Goal: Information Seeking & Learning: Learn about a topic

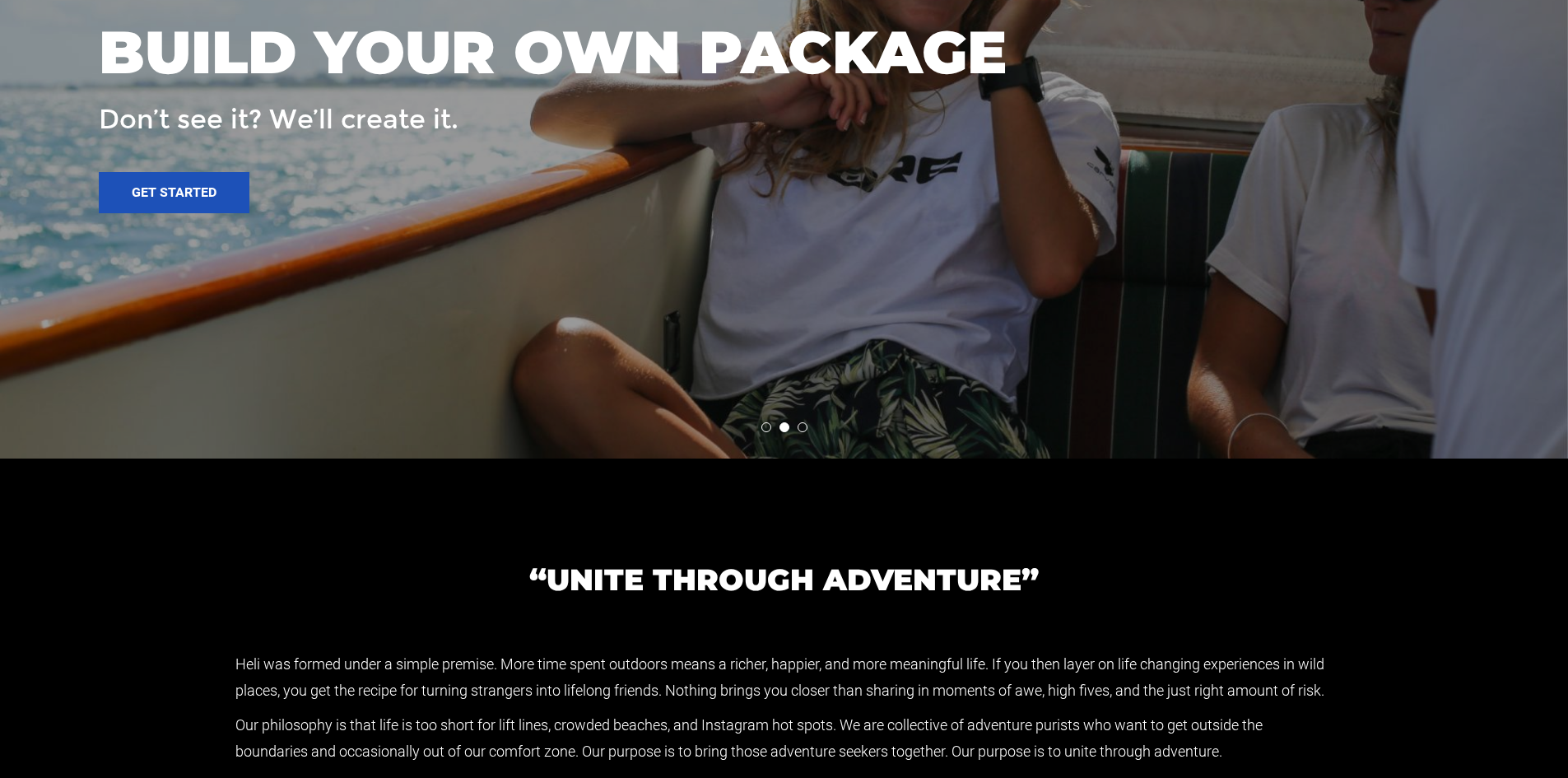
scroll to position [3459, 0]
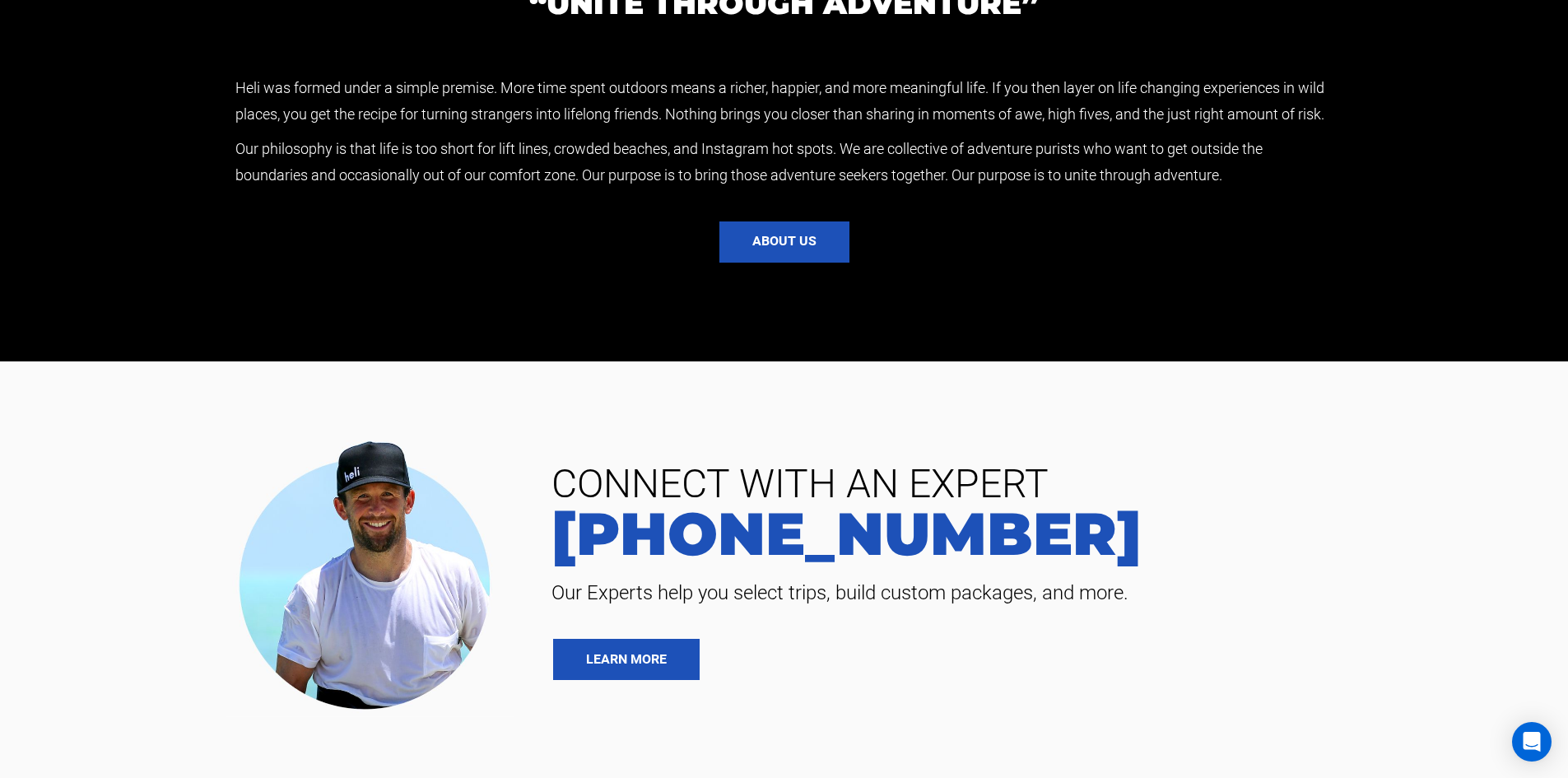
drag, startPoint x: 1232, startPoint y: 214, endPoint x: 1234, endPoint y: 196, distance: 18.1
click at [1232, 188] on p "Our philosophy is that life is too short for lift lines, crowded beaches, and I…" at bounding box center [784, 162] width 1098 height 53
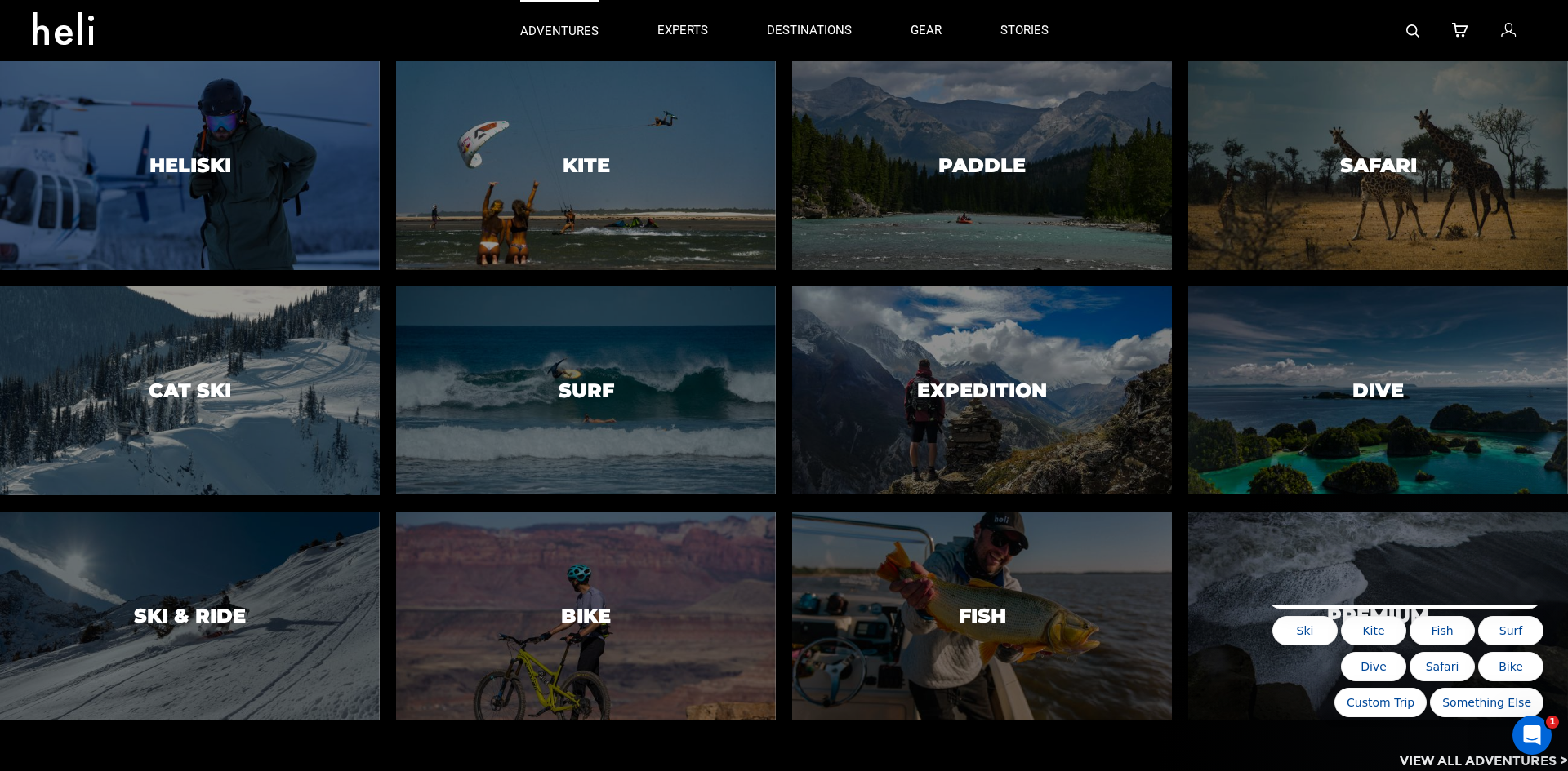
scroll to position [0, 0]
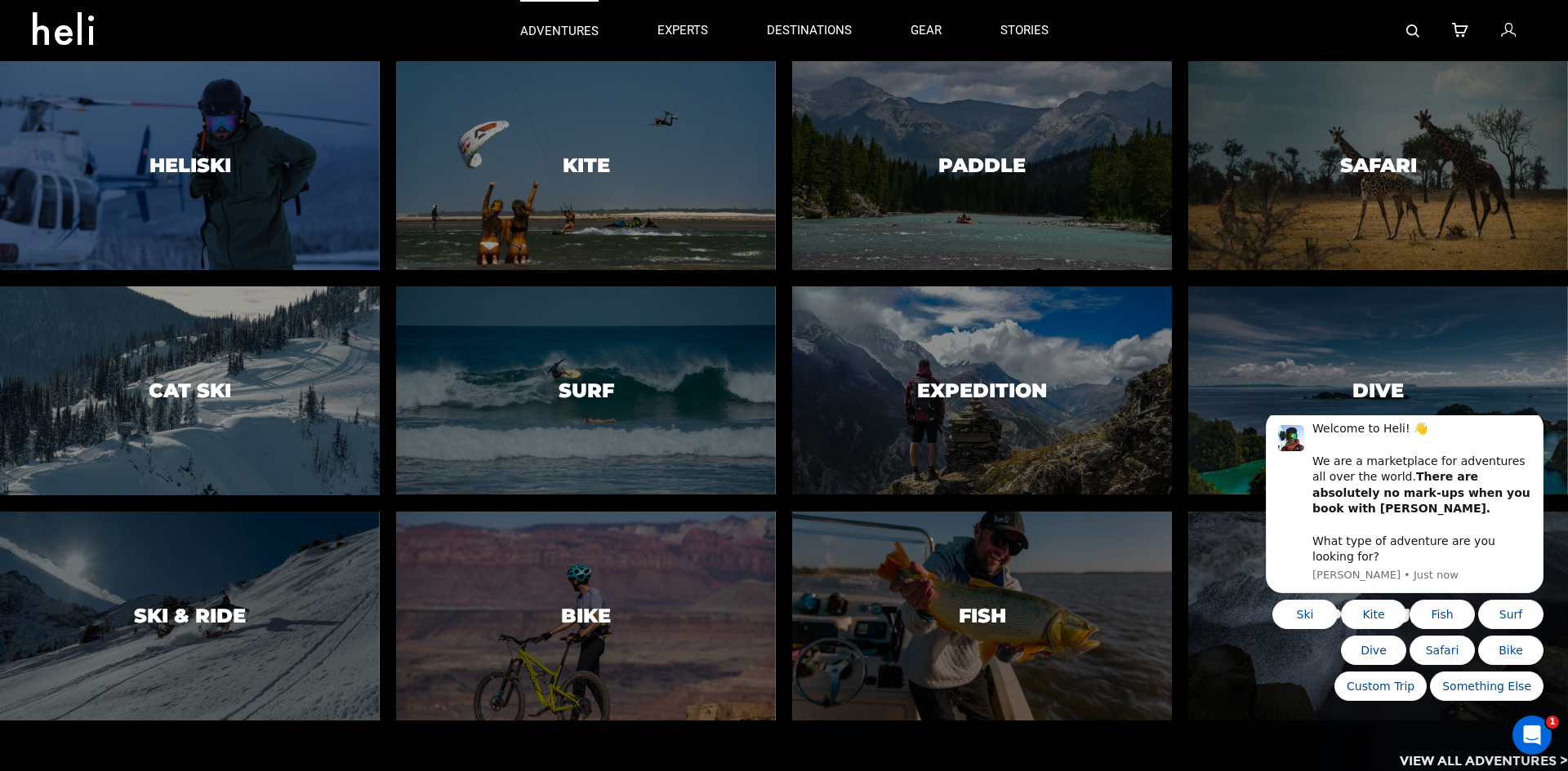
click at [569, 37] on p "adventures" at bounding box center [559, 31] width 78 height 17
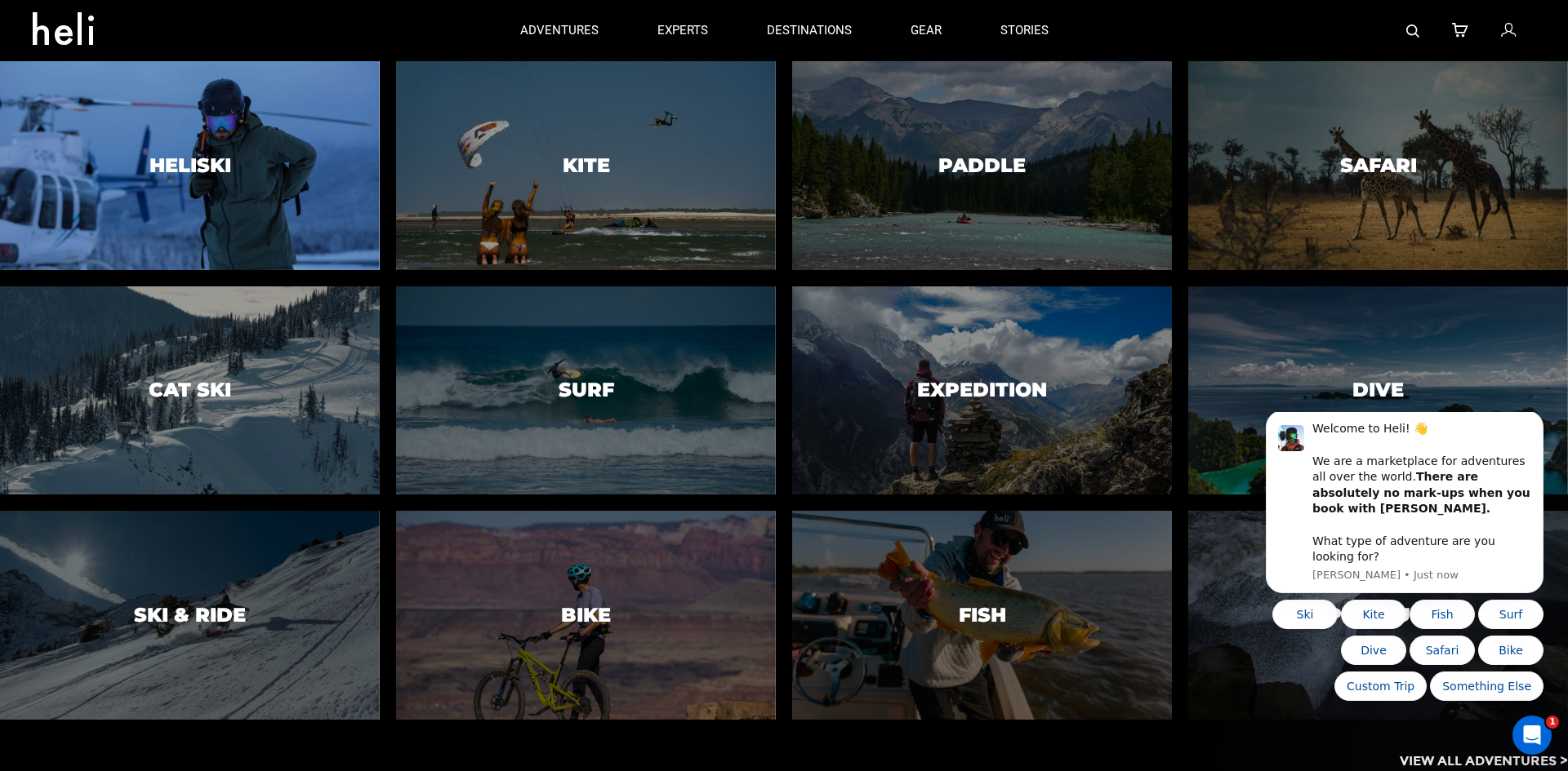
click at [145, 114] on div at bounding box center [189, 164] width 387 height 213
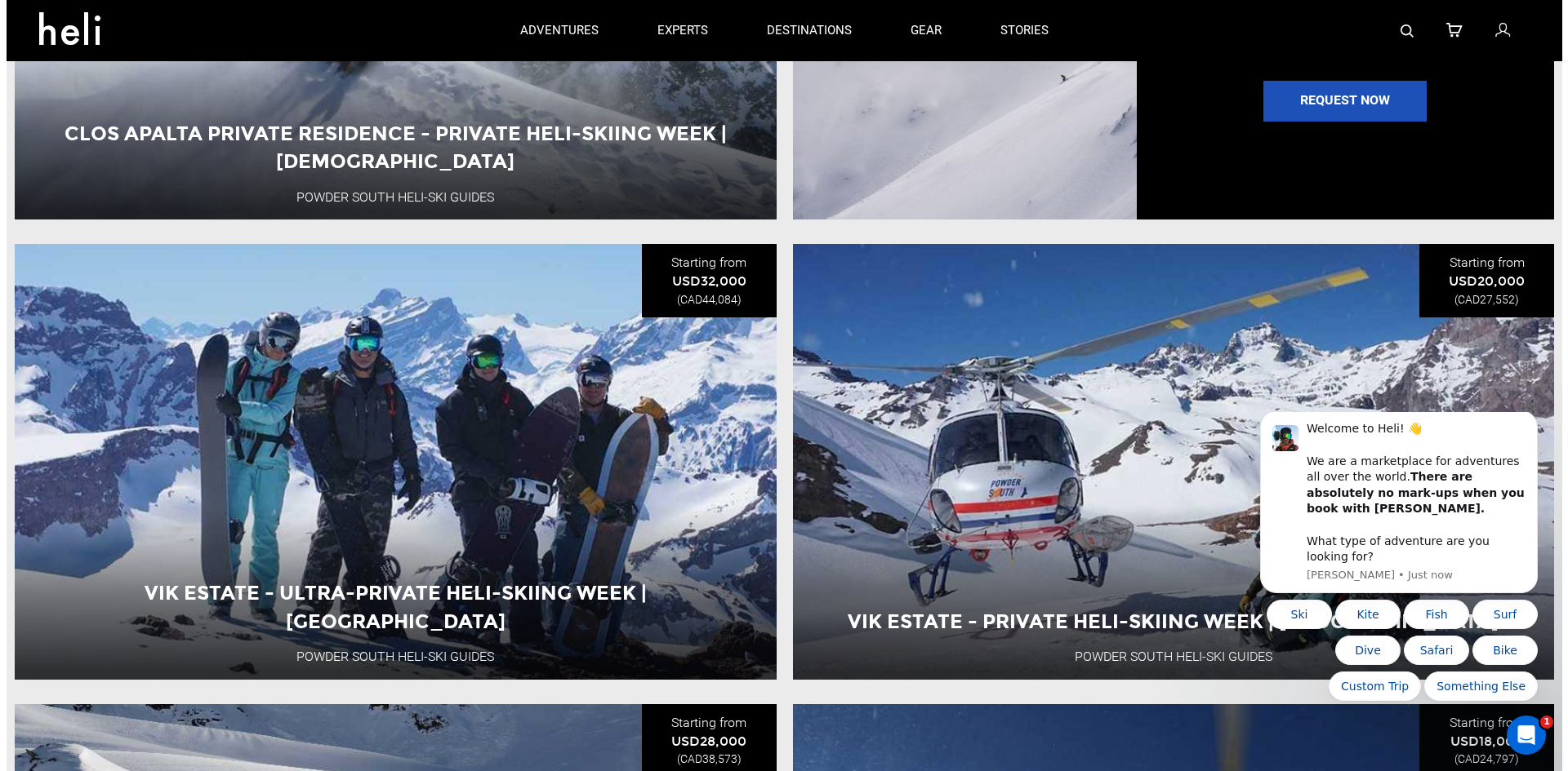
scroll to position [2203, 0]
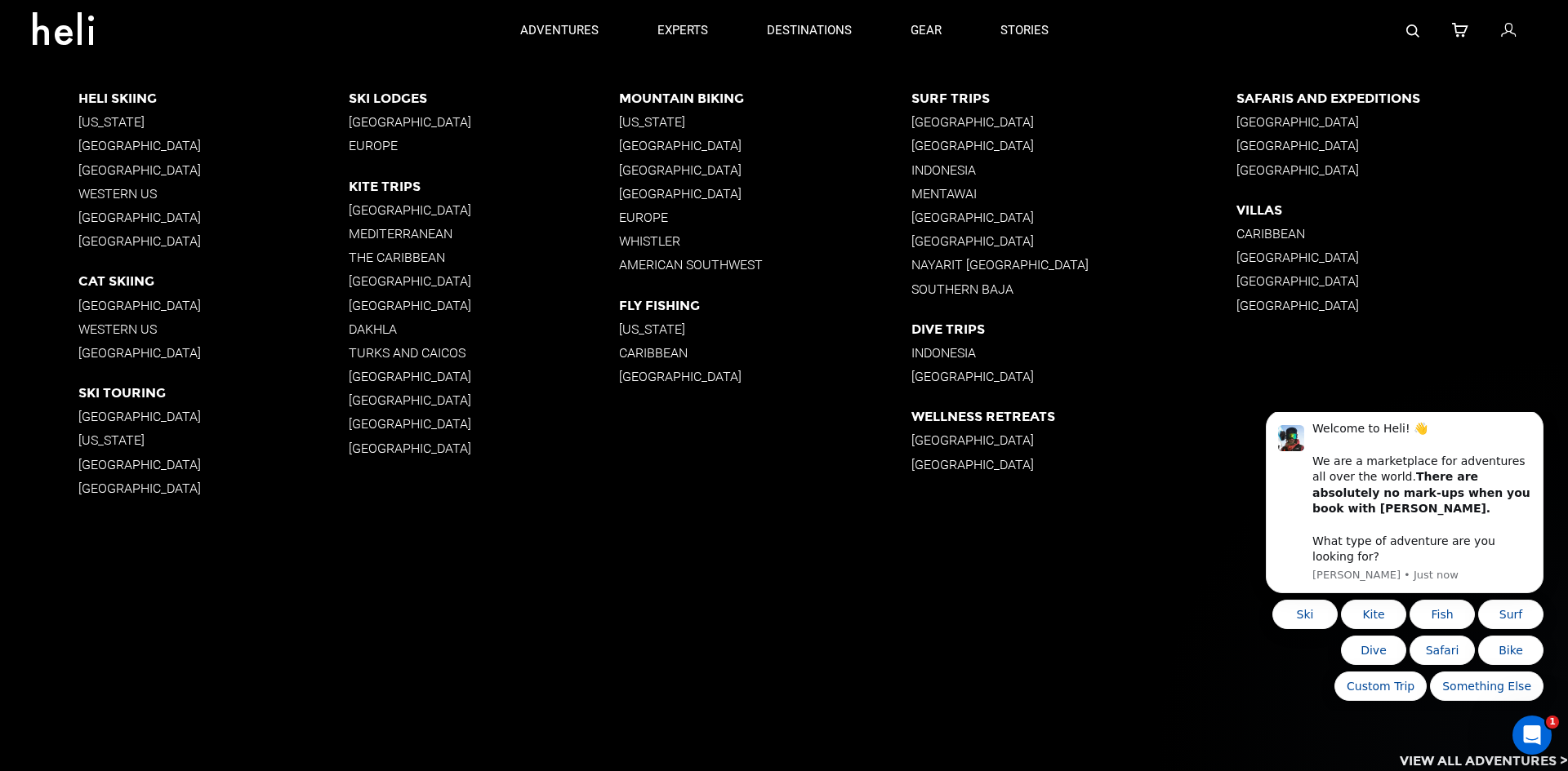
click at [125, 145] on p "[GEOGRAPHIC_DATA]" at bounding box center [213, 145] width 270 height 15
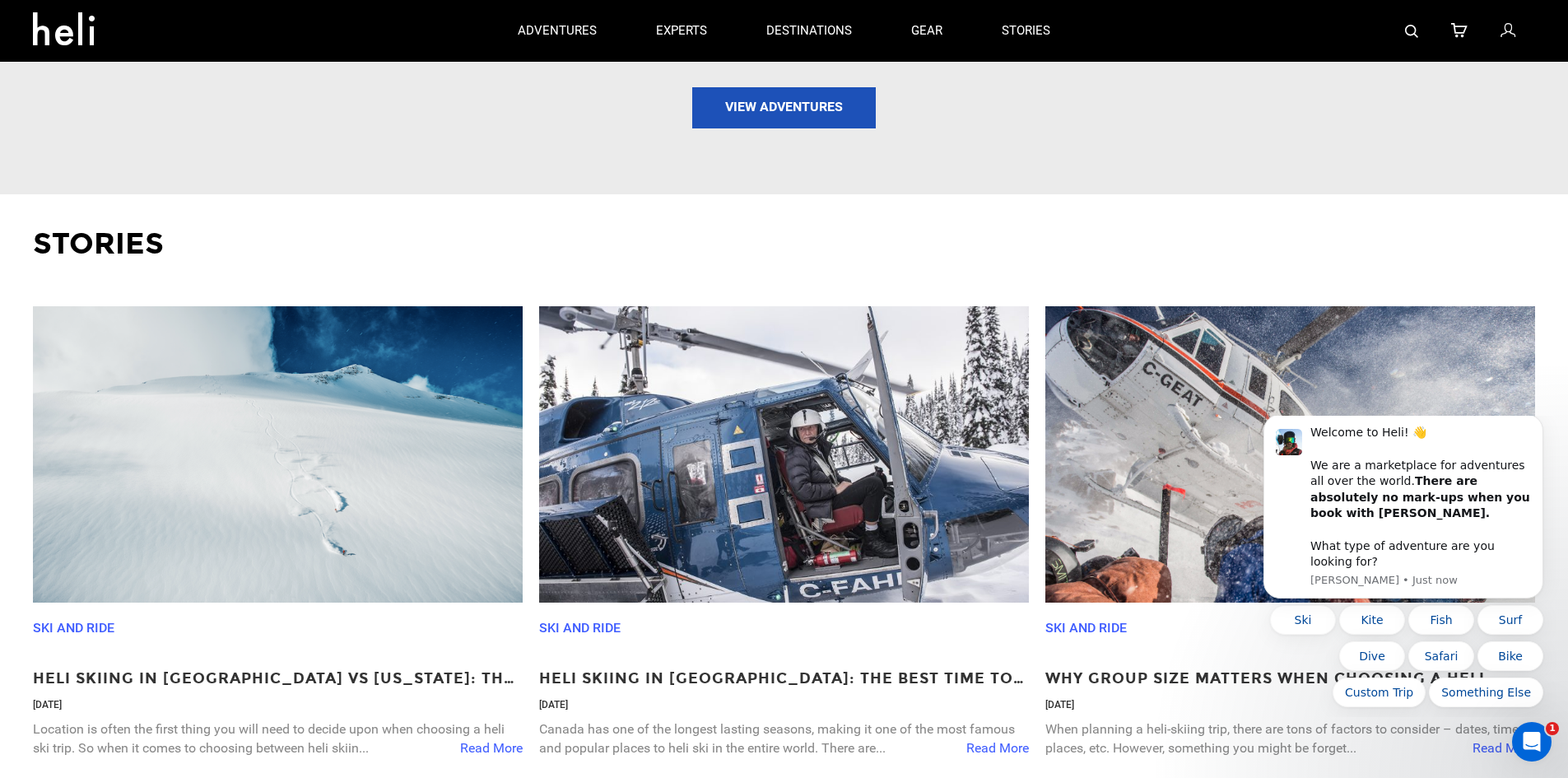
scroll to position [2228, 0]
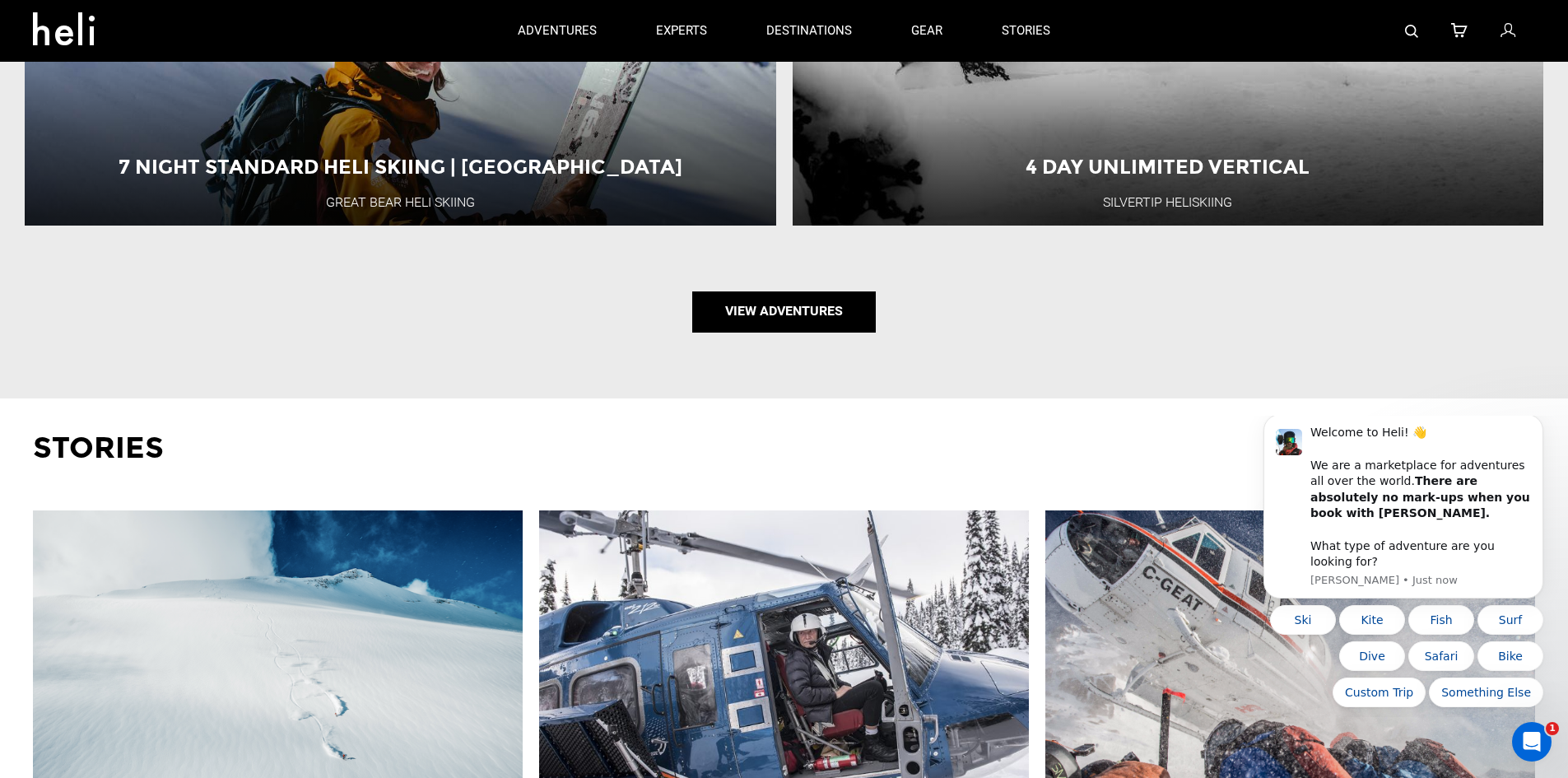
click at [794, 322] on link "View Adventures" at bounding box center [784, 312] width 184 height 41
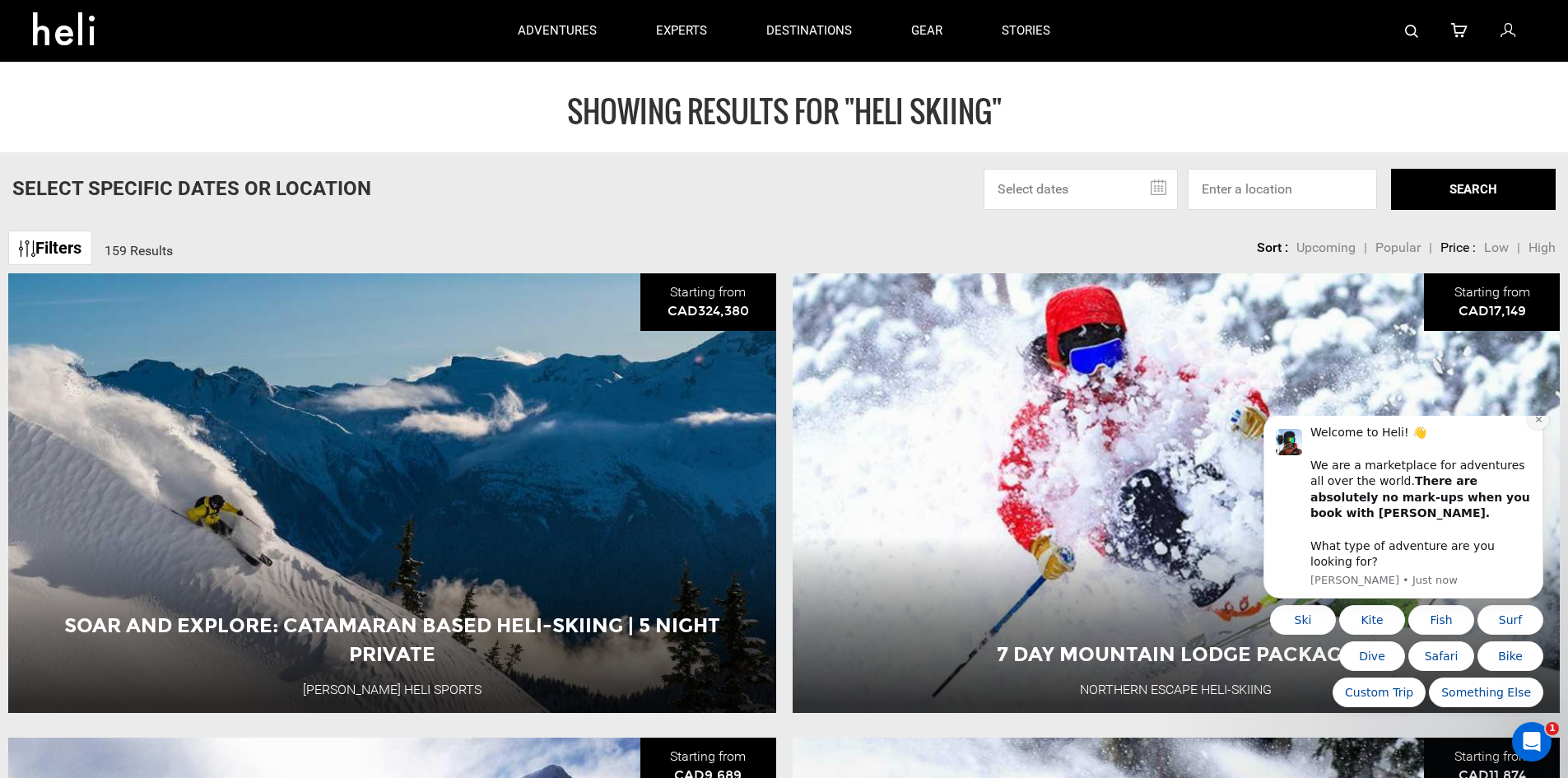
click at [1540, 428] on button "Dismiss notification" at bounding box center [1539, 419] width 22 height 22
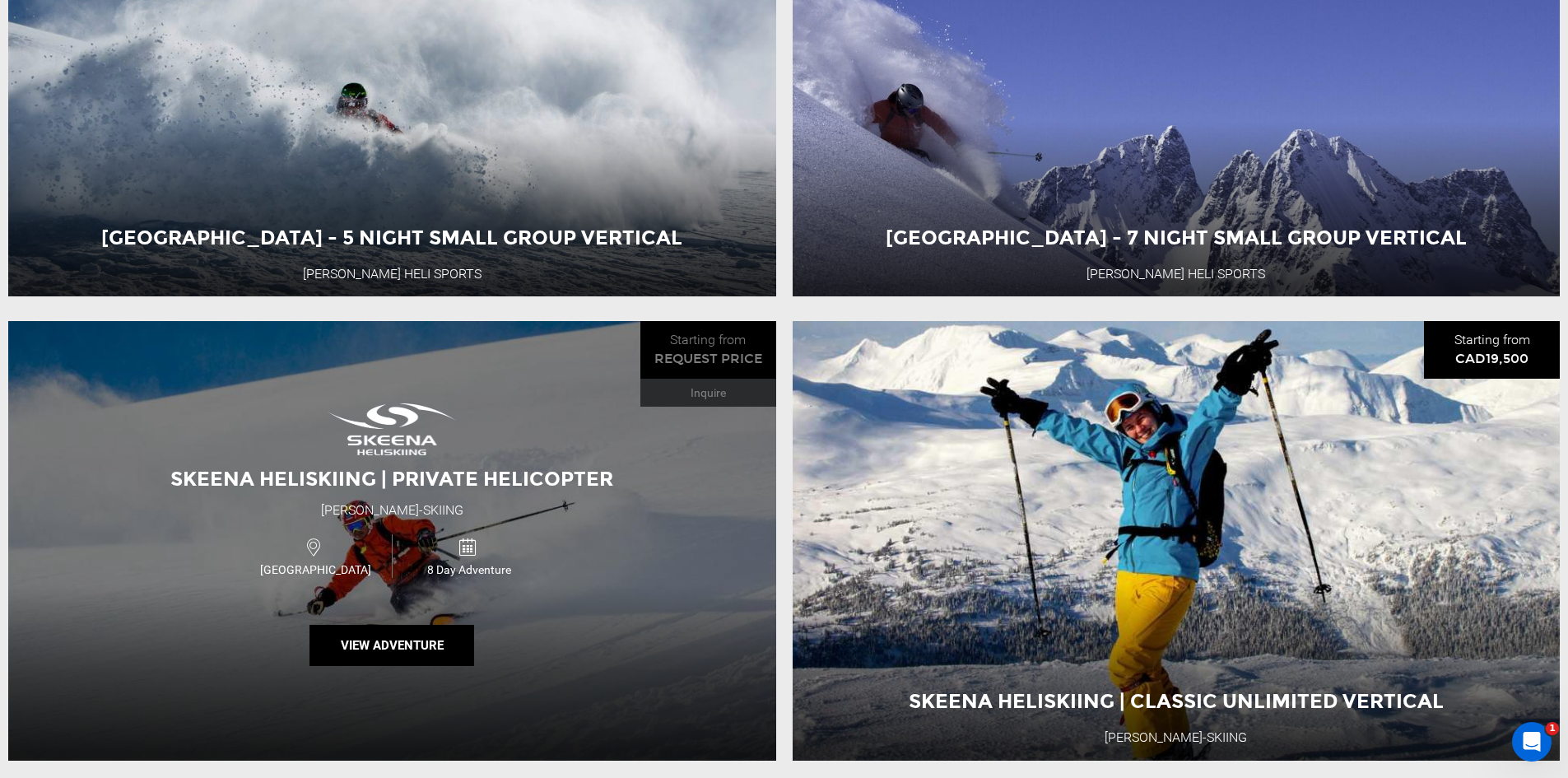
scroll to position [4859, 0]
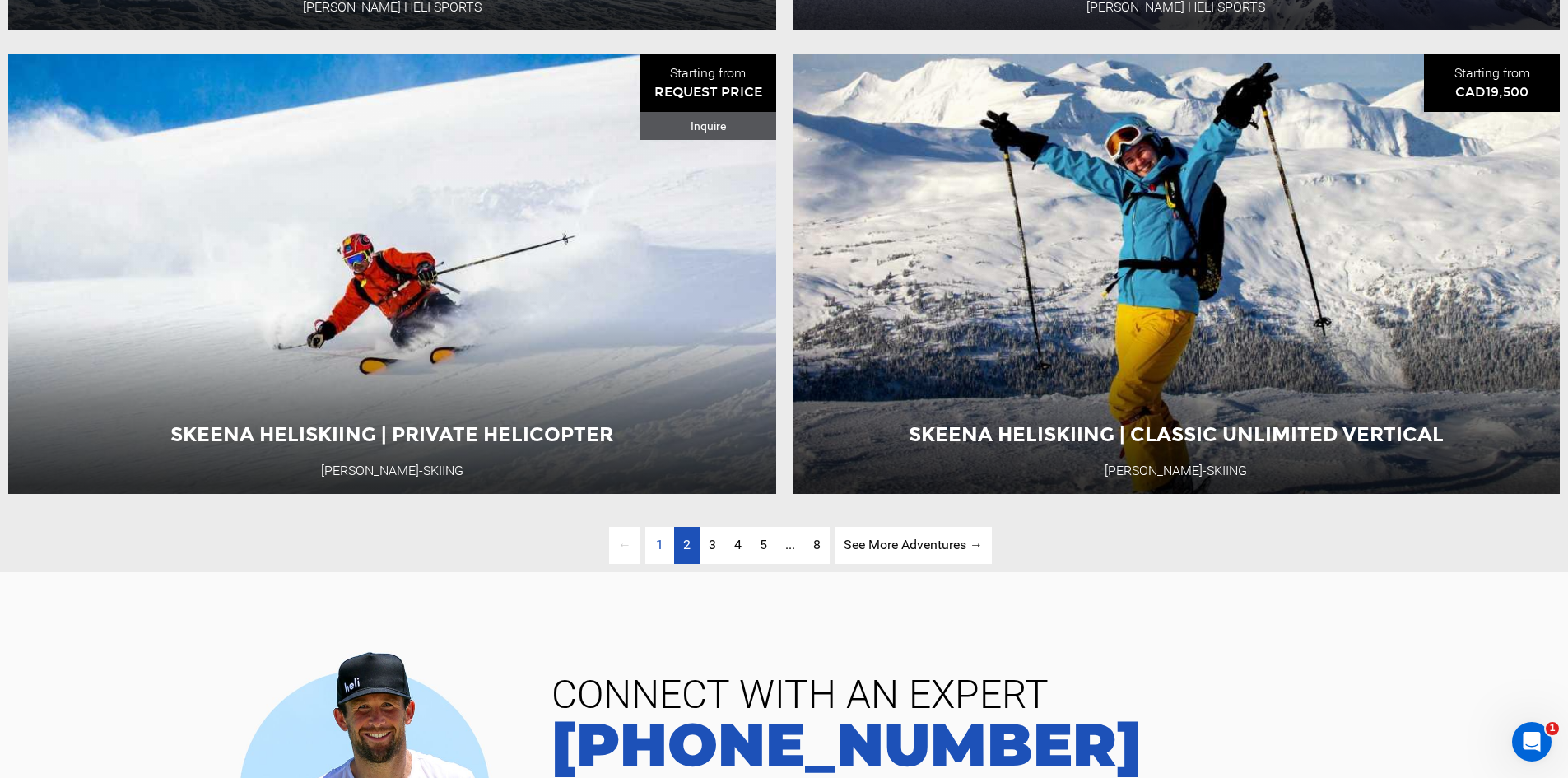
click at [691, 564] on link "page 2" at bounding box center [687, 545] width 25 height 37
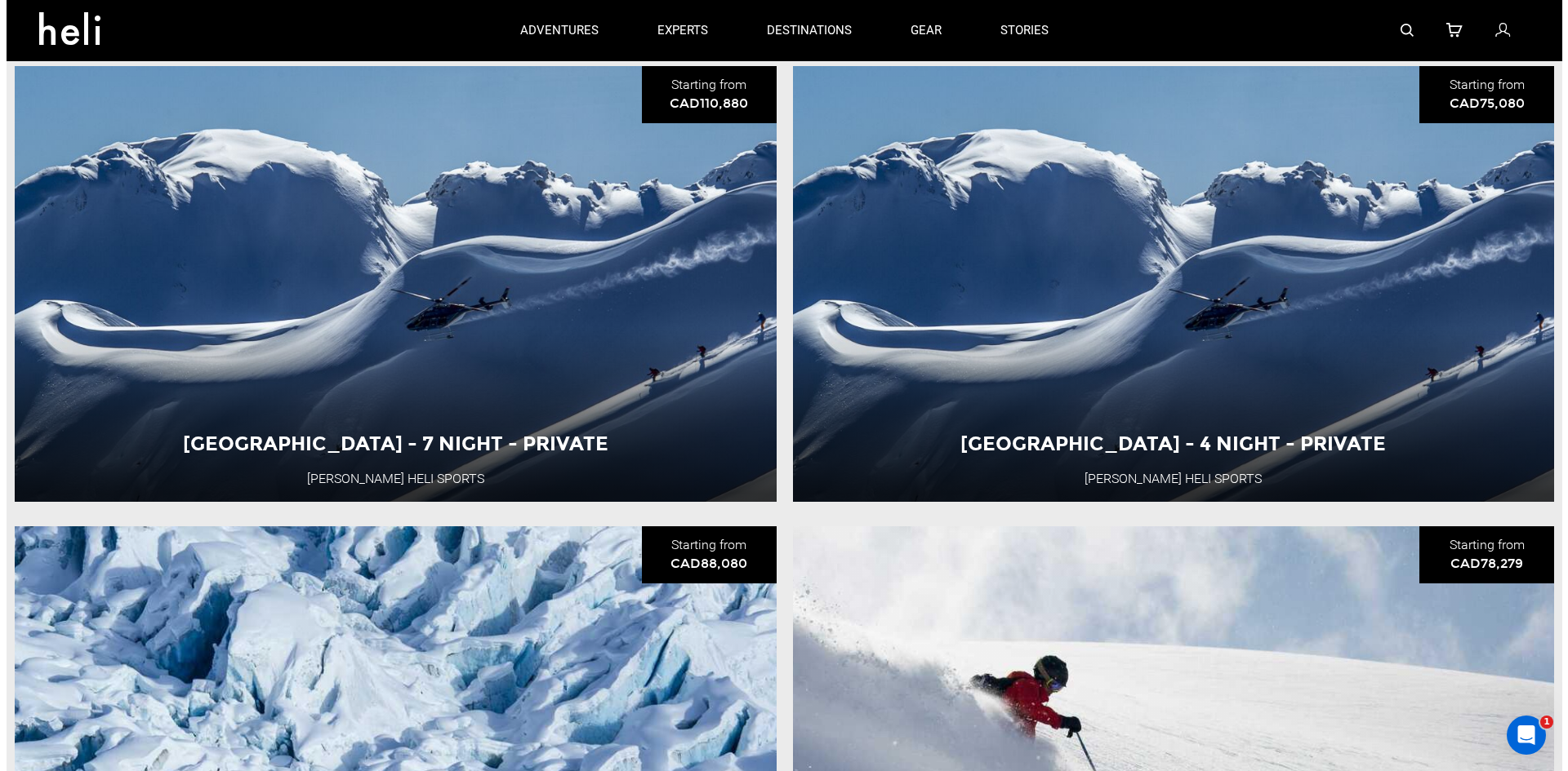
scroll to position [194, 0]
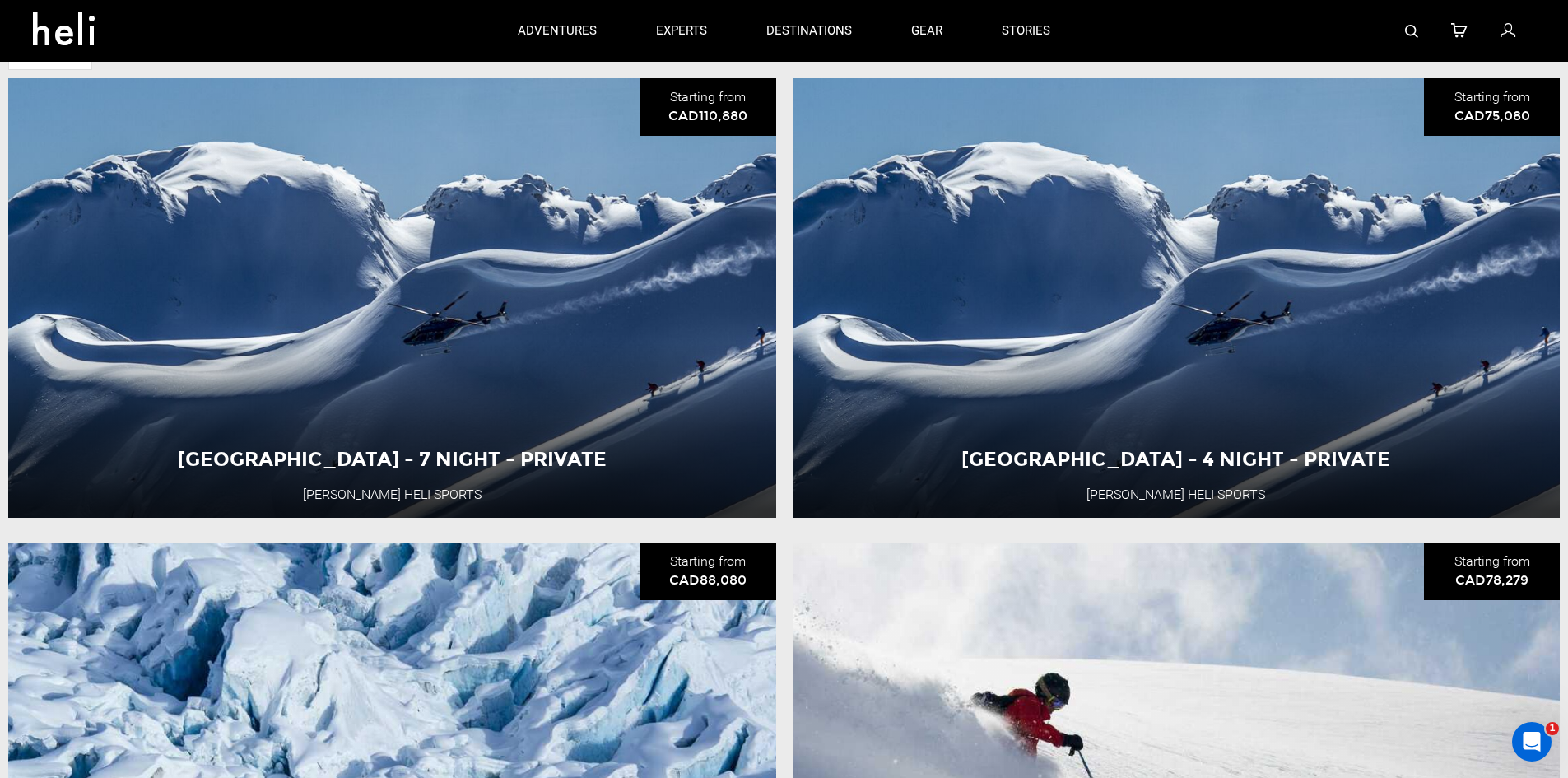
click at [1413, 43] on link at bounding box center [1411, 31] width 14 height 62
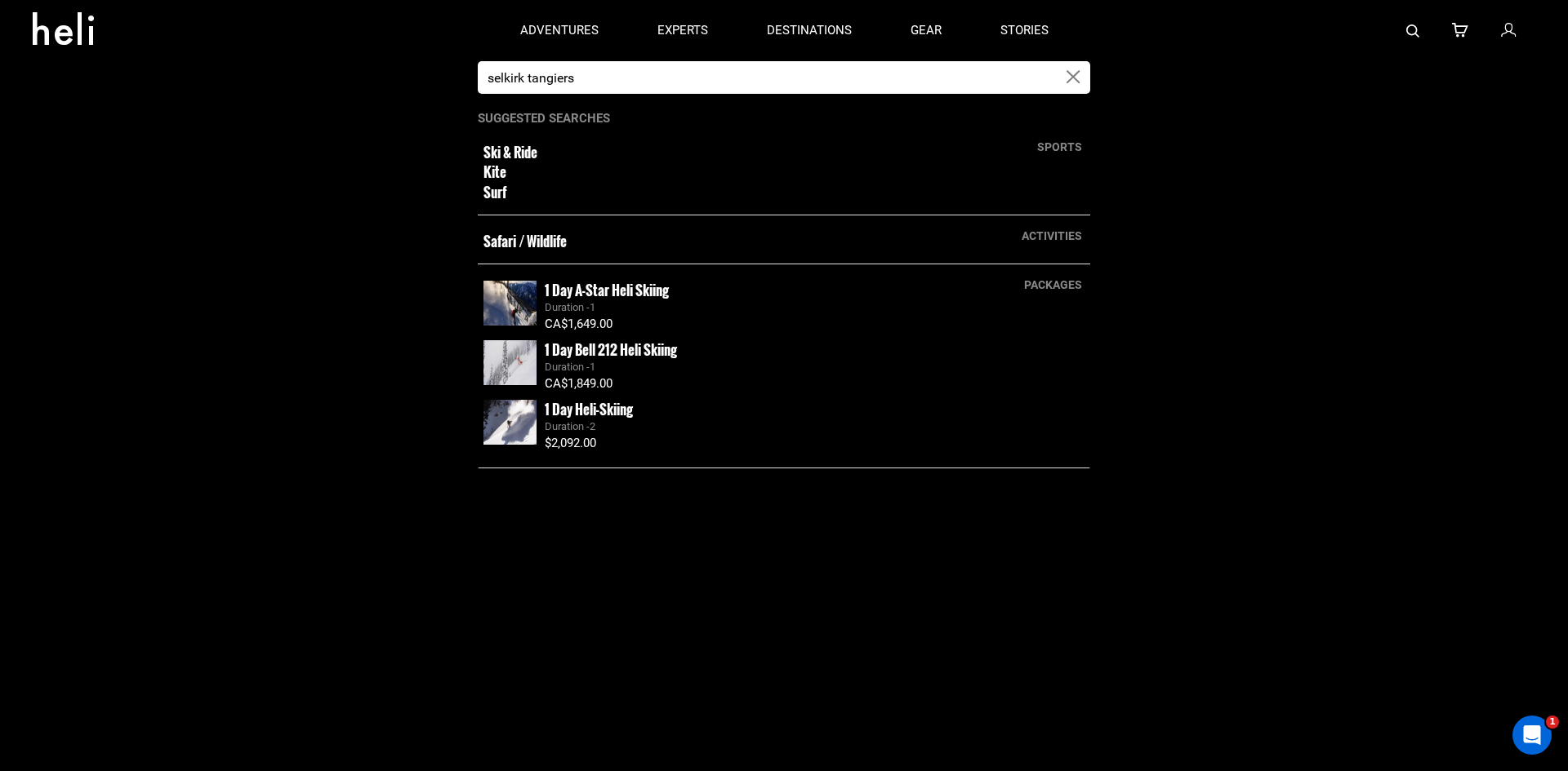
type input "selkirk tangiers"
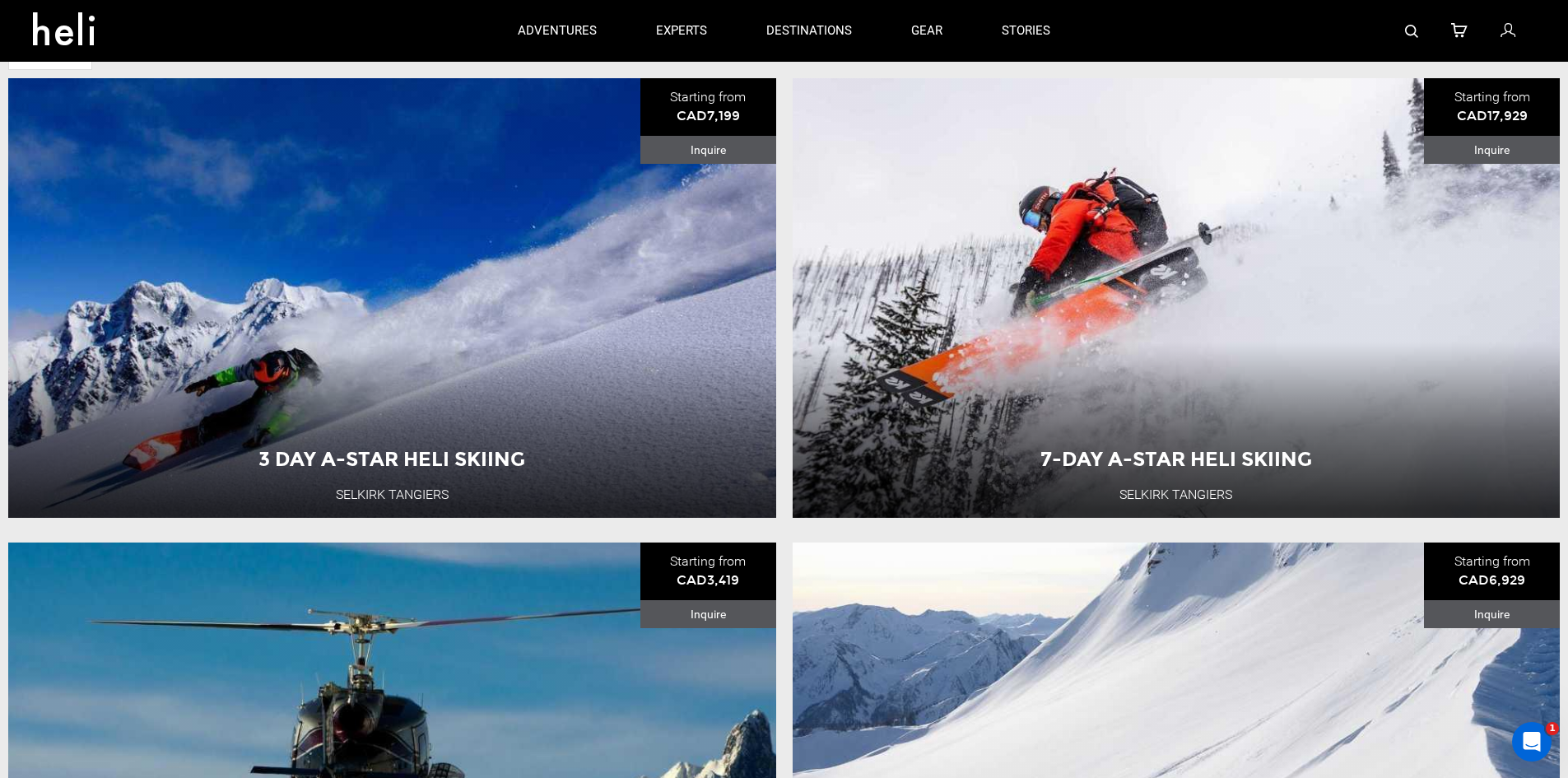
click at [1410, 29] on img at bounding box center [1411, 31] width 14 height 14
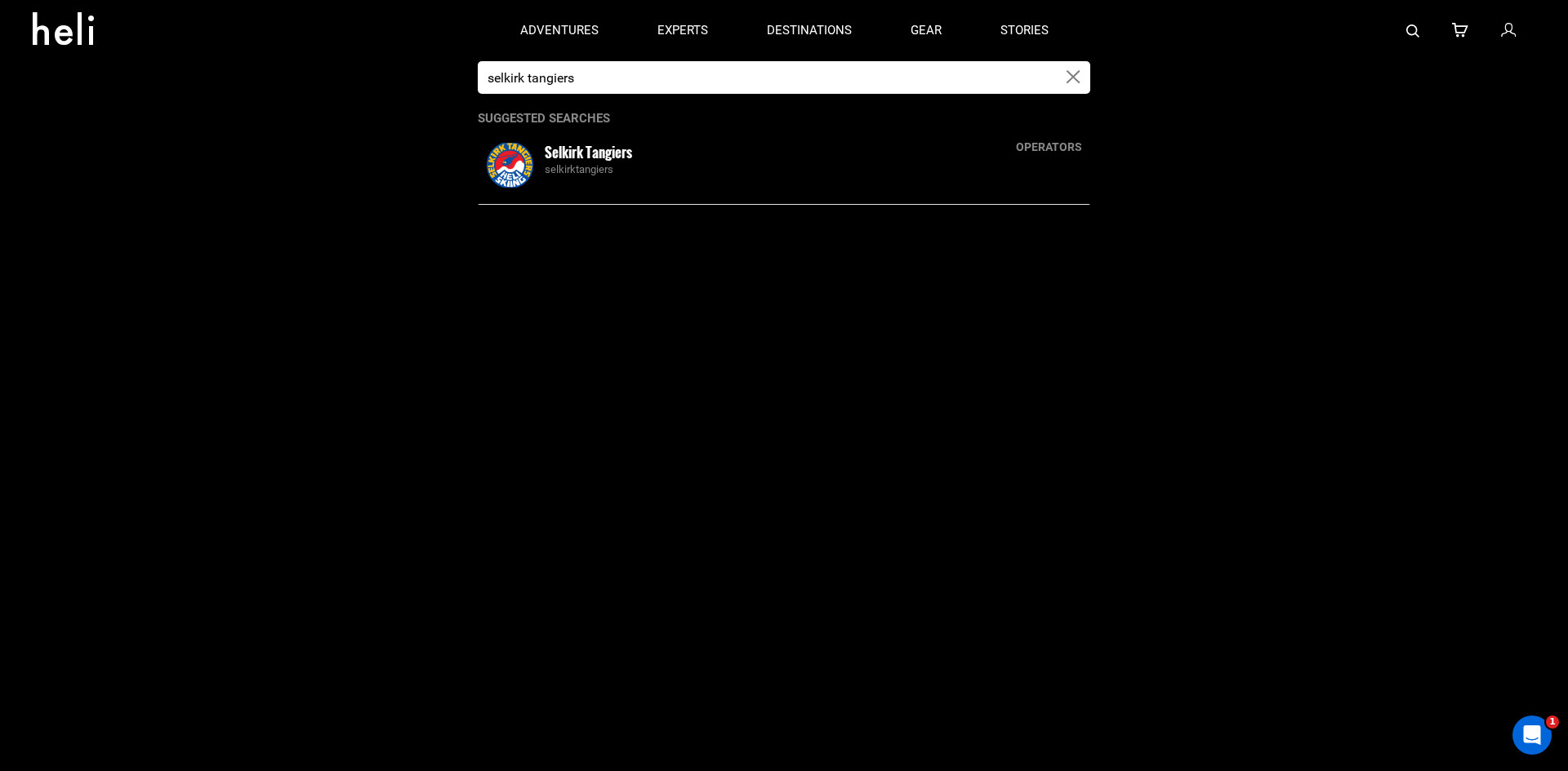
click at [613, 166] on div "selkirktangiers" at bounding box center [815, 170] width 540 height 15
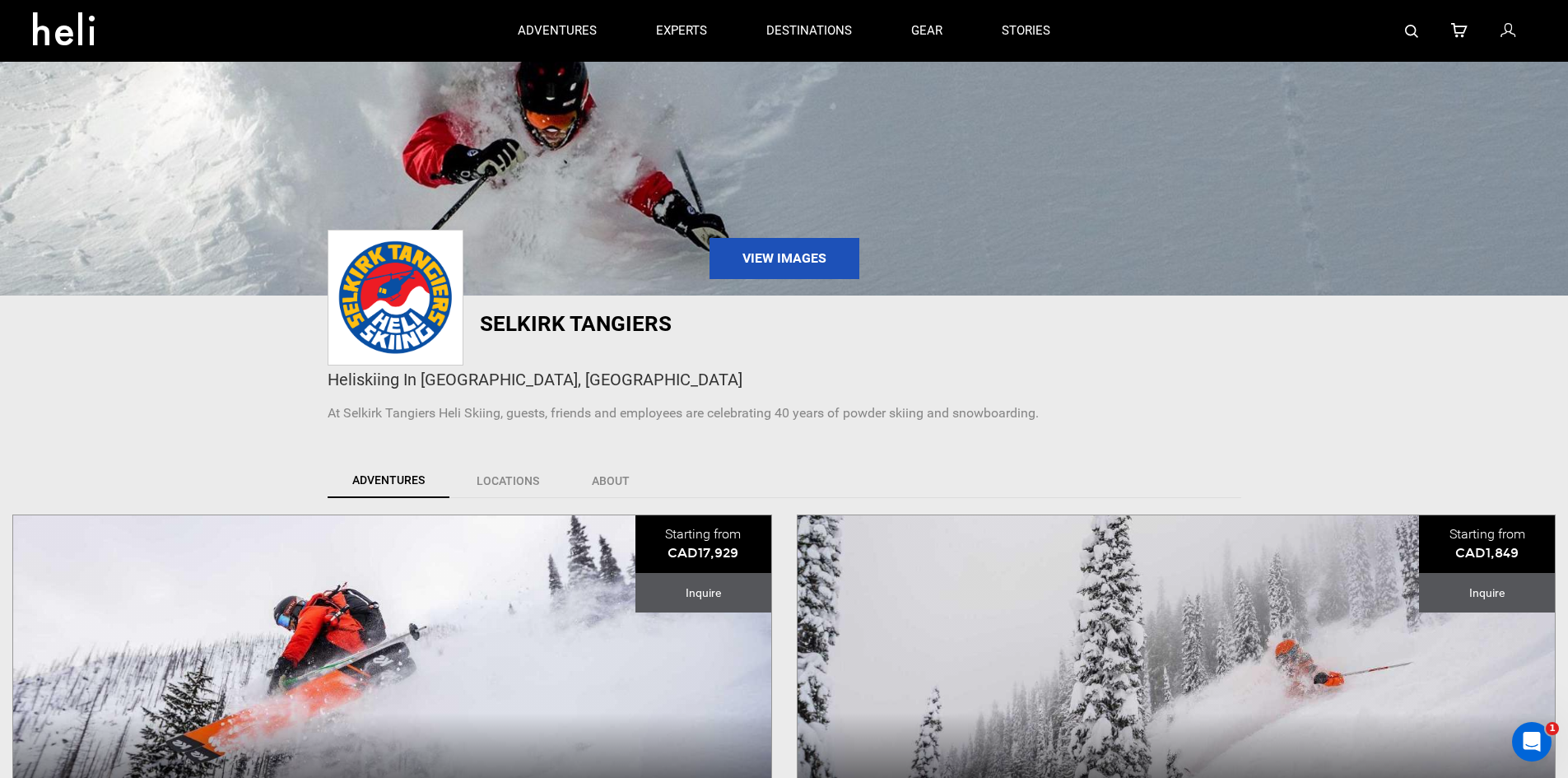
scroll to position [82, 0]
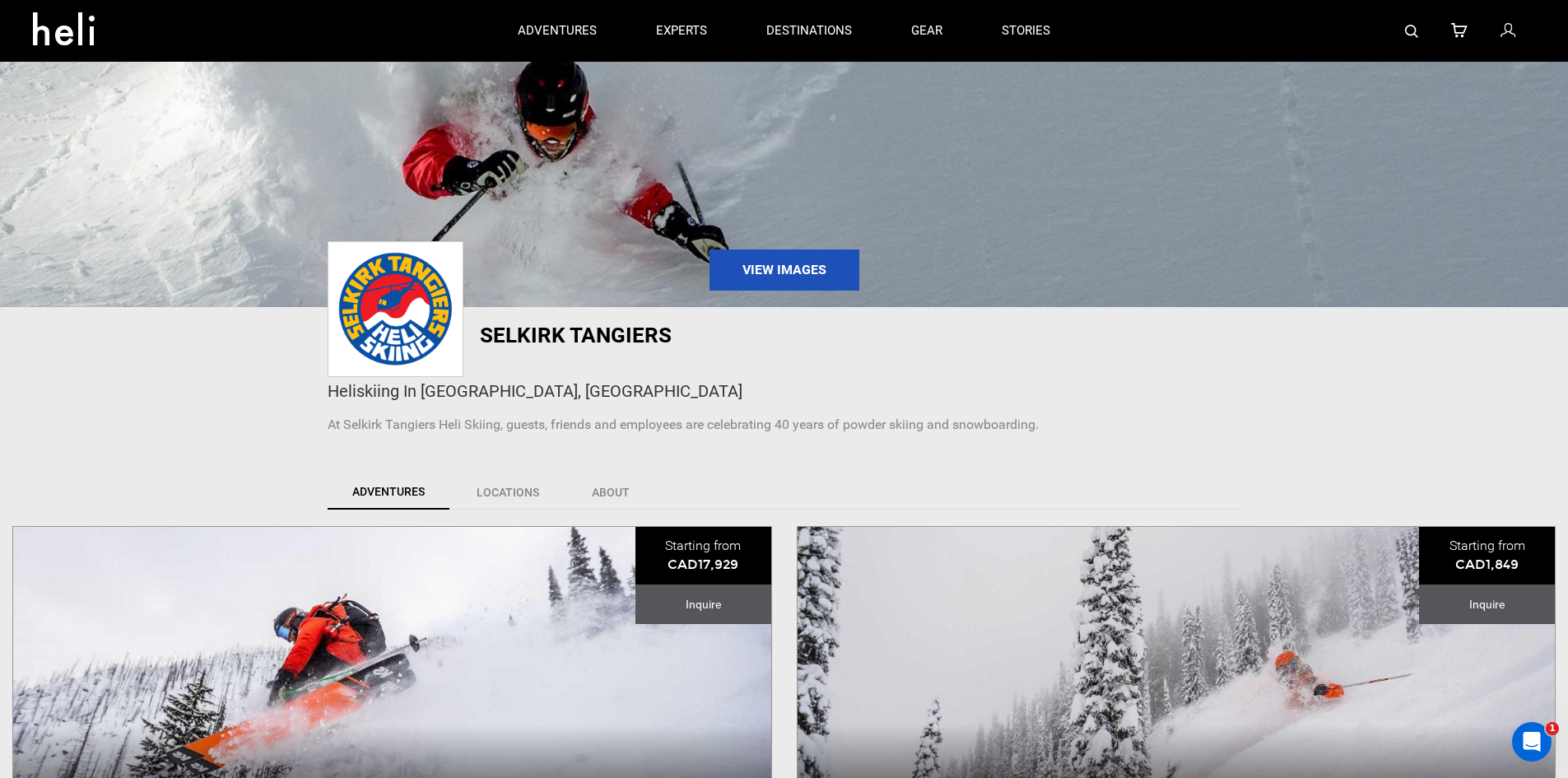
click at [377, 301] on img at bounding box center [395, 309] width 128 height 126
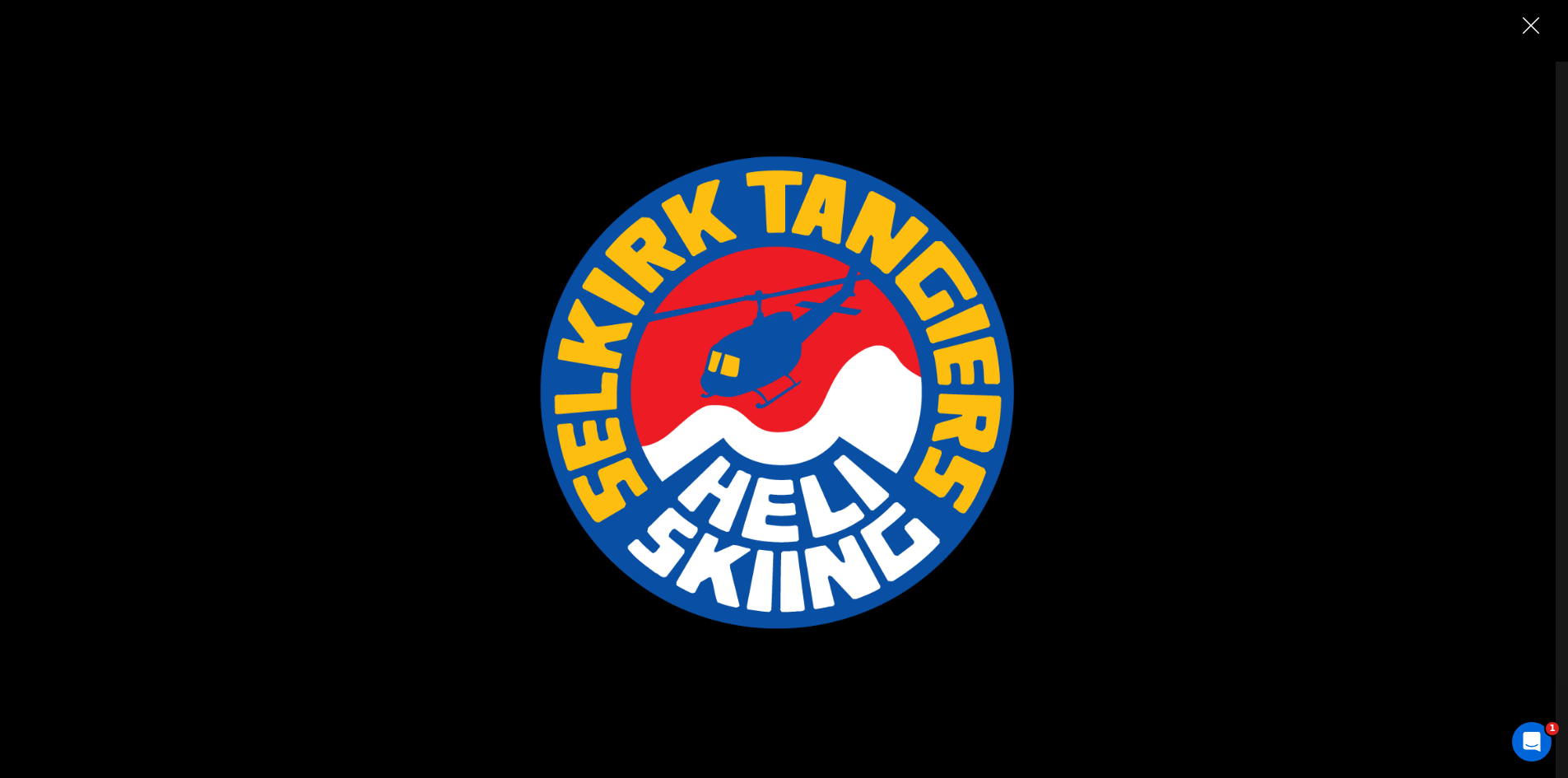
click at [1328, 167] on div at bounding box center [778, 333] width 1212 height 658
click at [1527, 31] on img "Close" at bounding box center [1531, 25] width 16 height 16
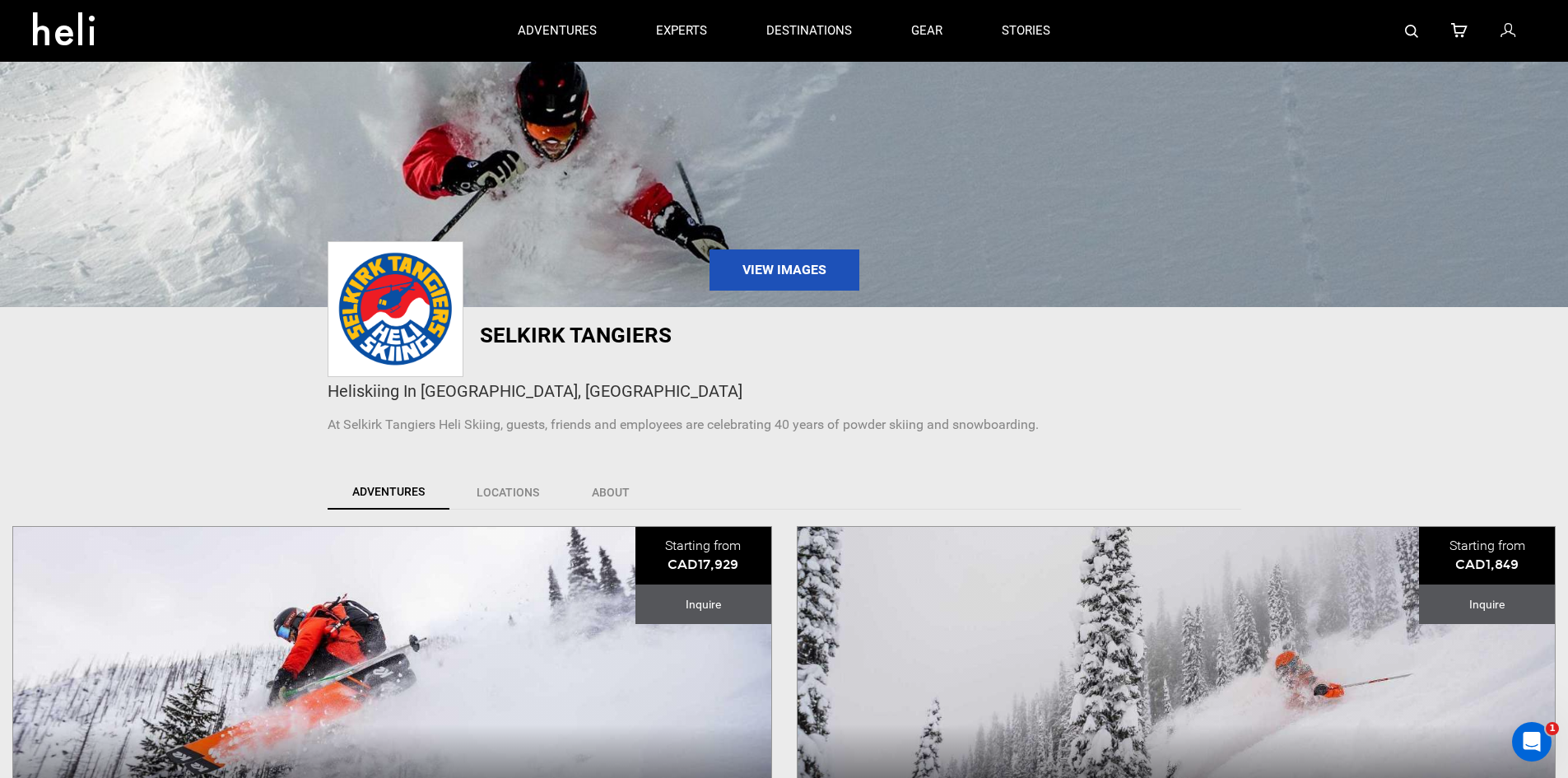
click at [521, 216] on img at bounding box center [784, 142] width 1568 height 330
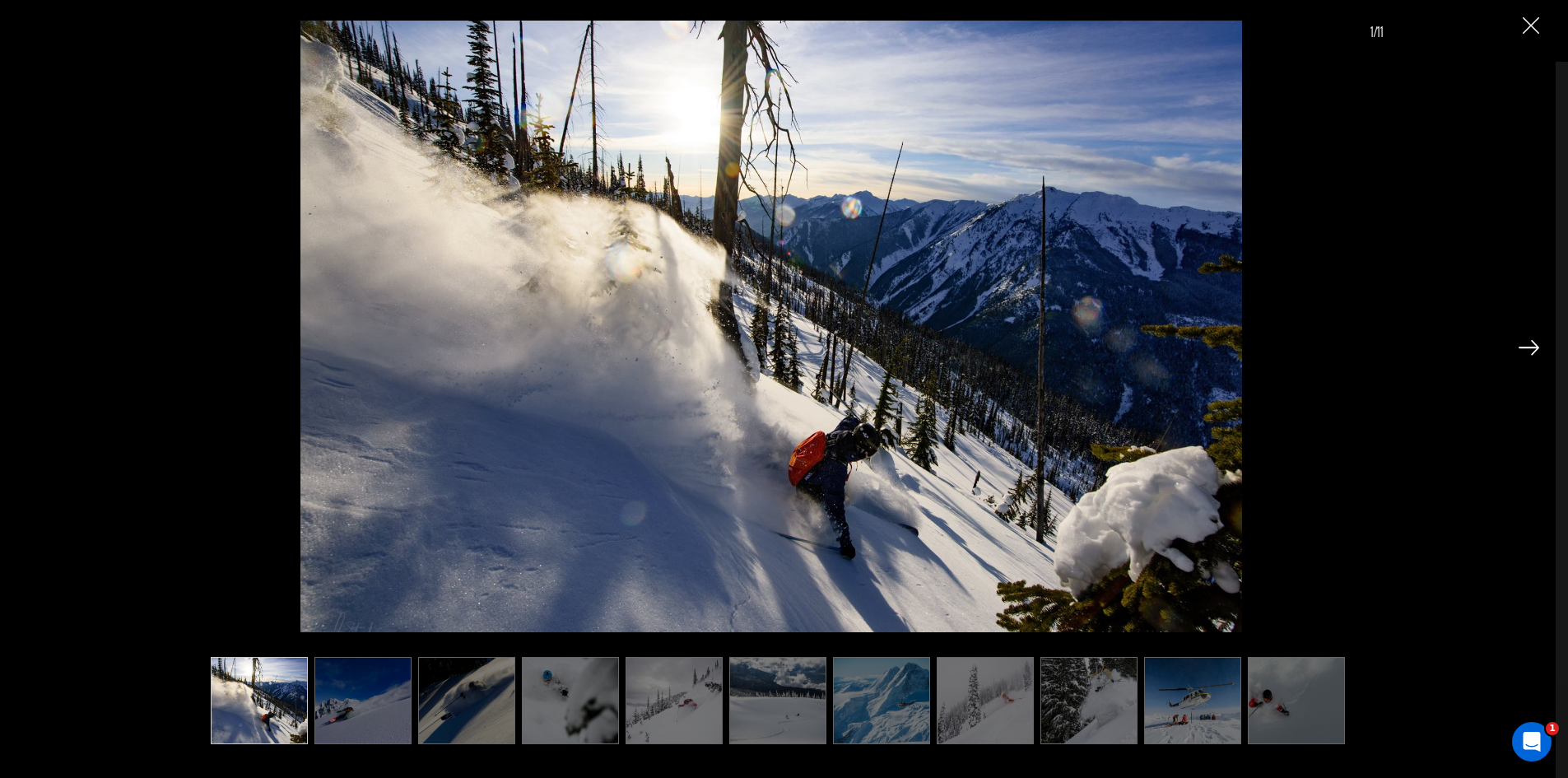
click at [1535, 24] on img "Close" at bounding box center [1531, 25] width 16 height 16
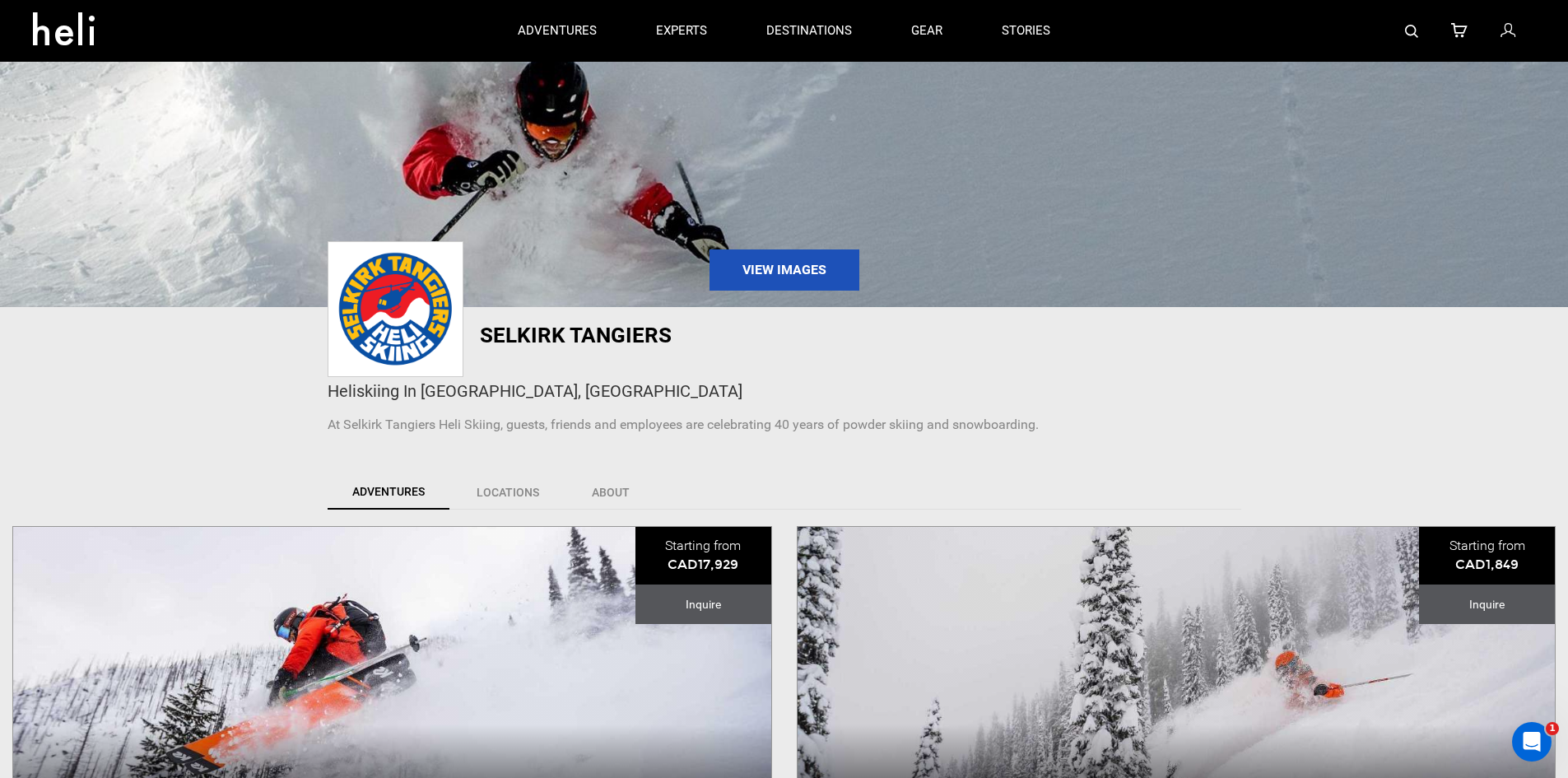
scroll to position [0, 0]
